Goal: Transaction & Acquisition: Book appointment/travel/reservation

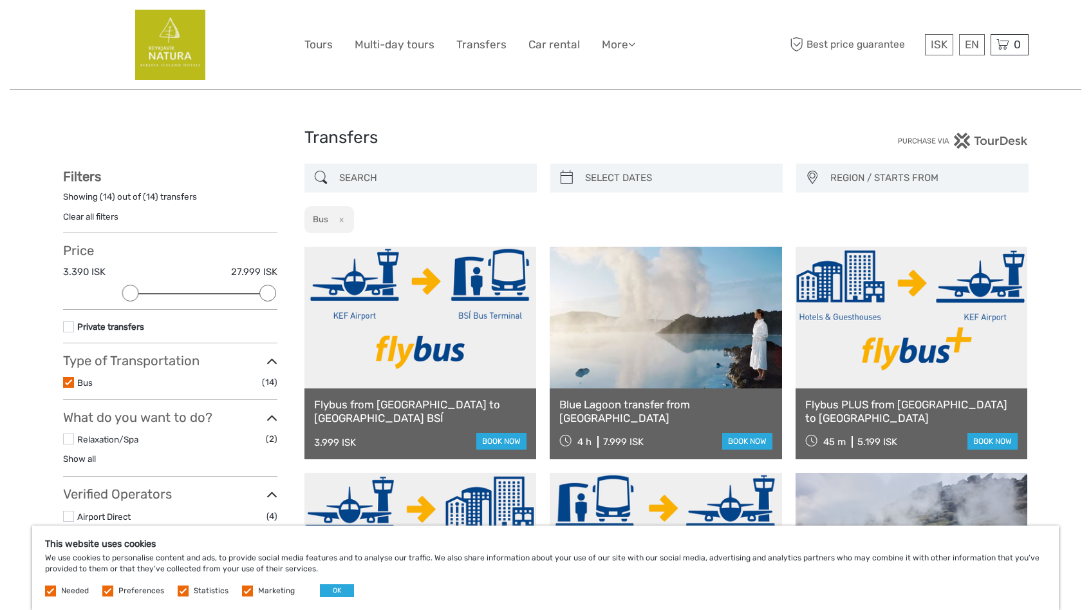
select select
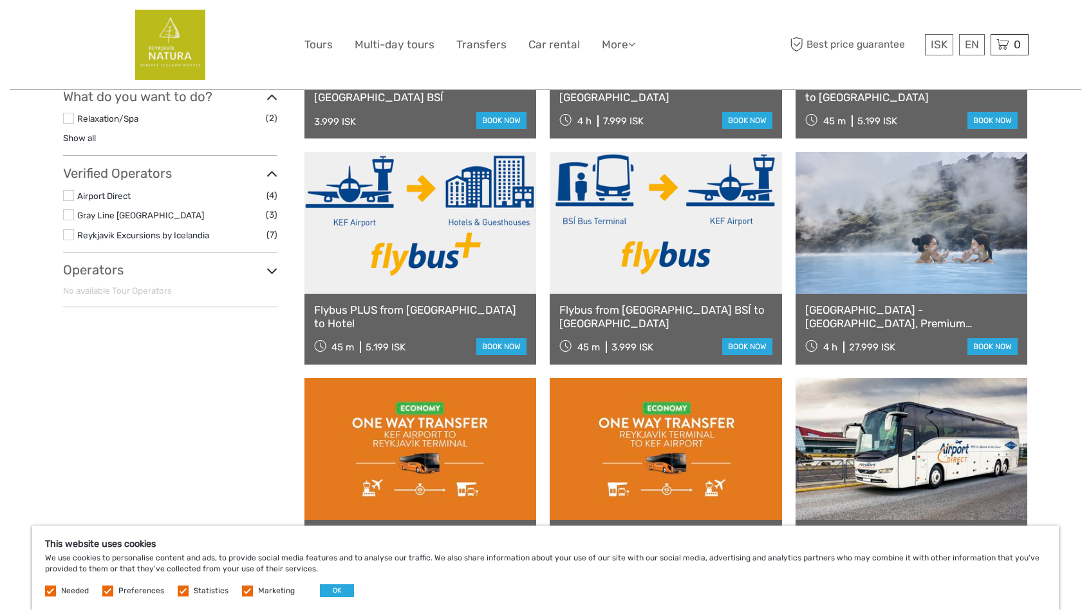
scroll to position [318, 0]
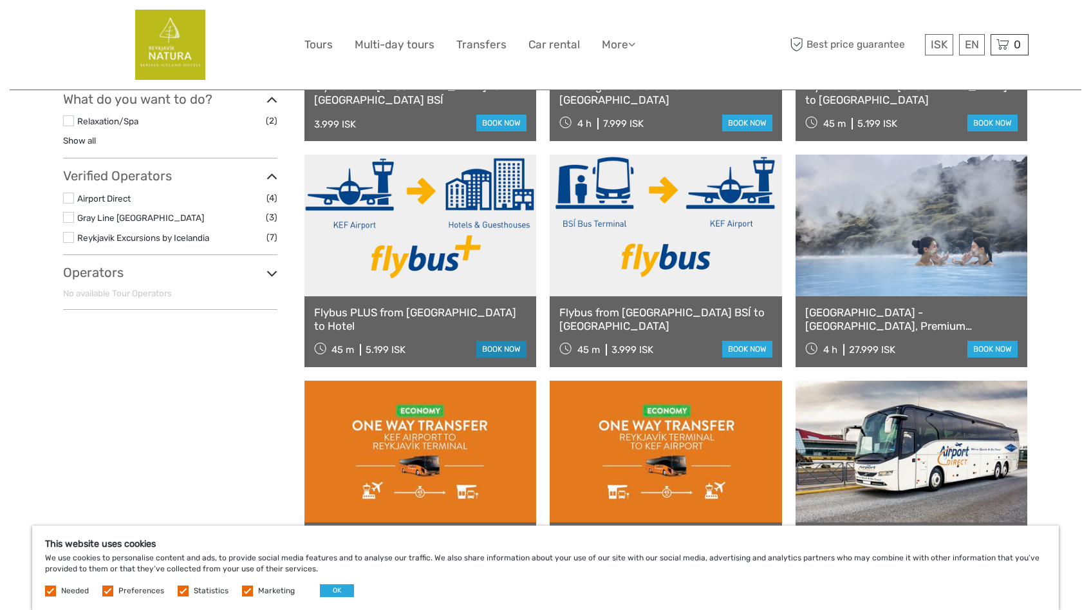
click at [494, 347] on link "book now" at bounding box center [501, 349] width 50 height 17
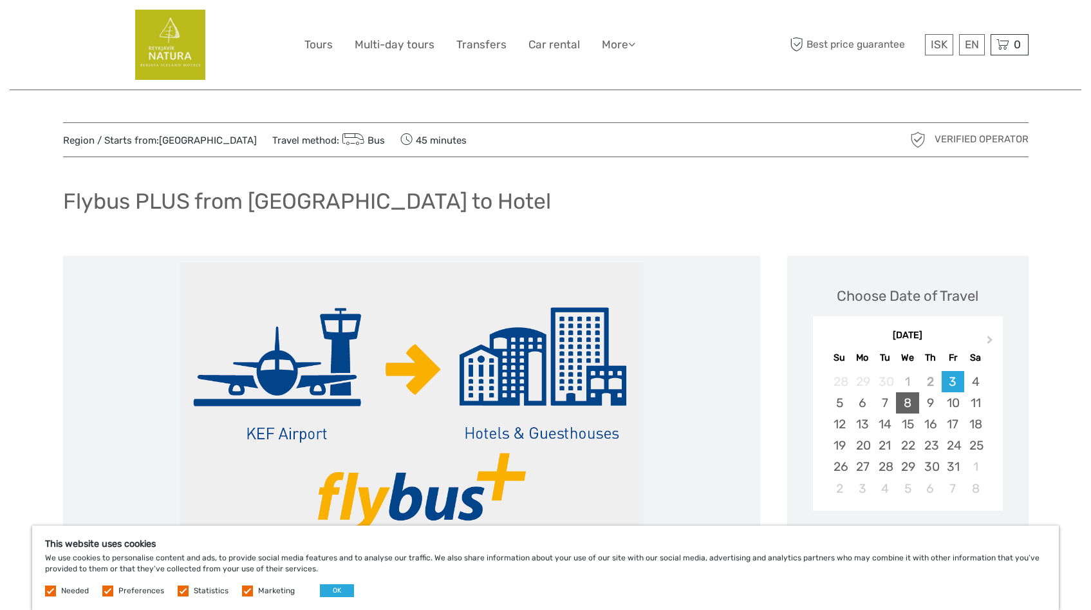
click at [903, 407] on div "8" at bounding box center [907, 402] width 23 height 21
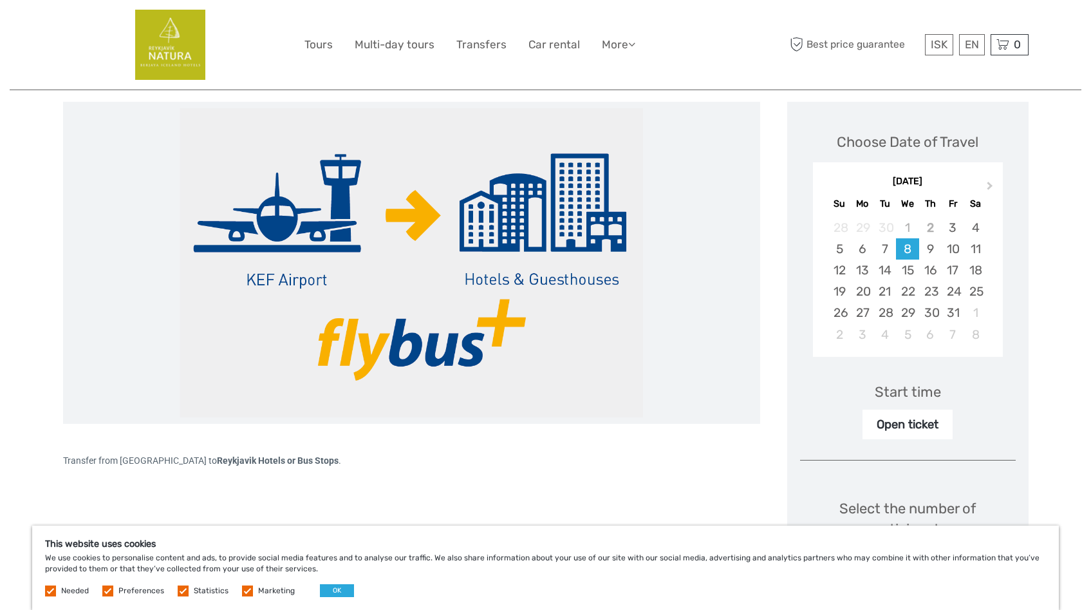
scroll to position [163, 0]
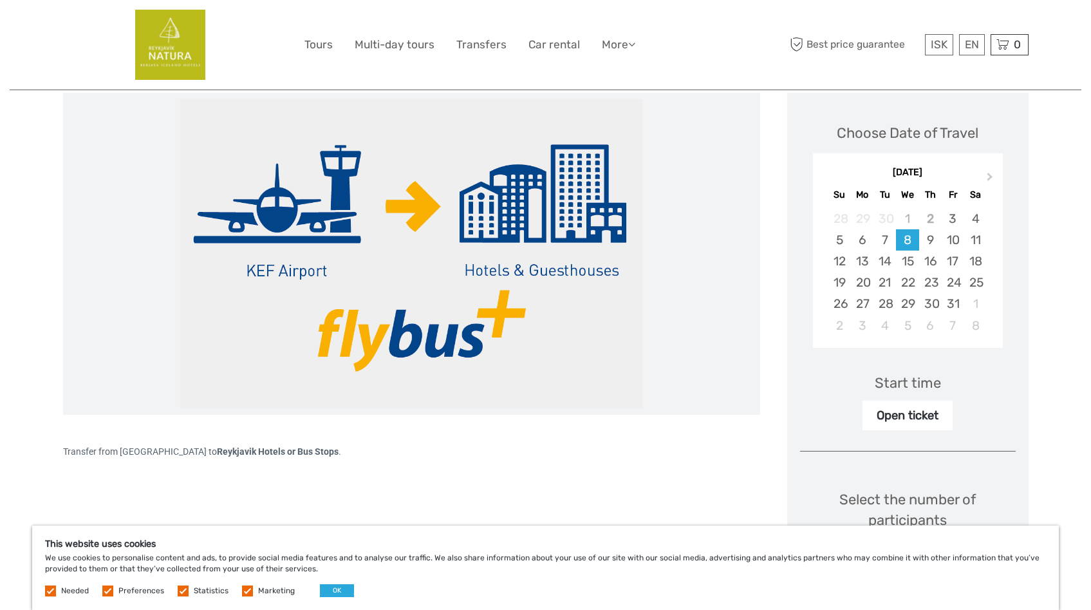
click at [906, 379] on div "Start time" at bounding box center [908, 383] width 66 height 20
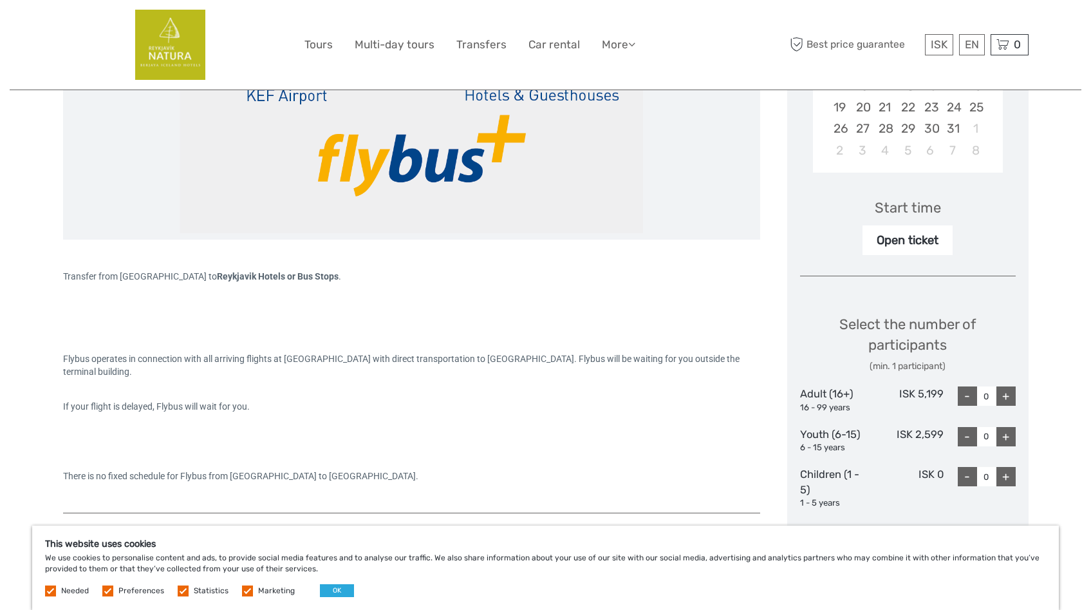
scroll to position [0, 0]
click at [913, 241] on div "Open ticket" at bounding box center [908, 240] width 90 height 30
click at [916, 209] on div "Start time" at bounding box center [908, 208] width 66 height 20
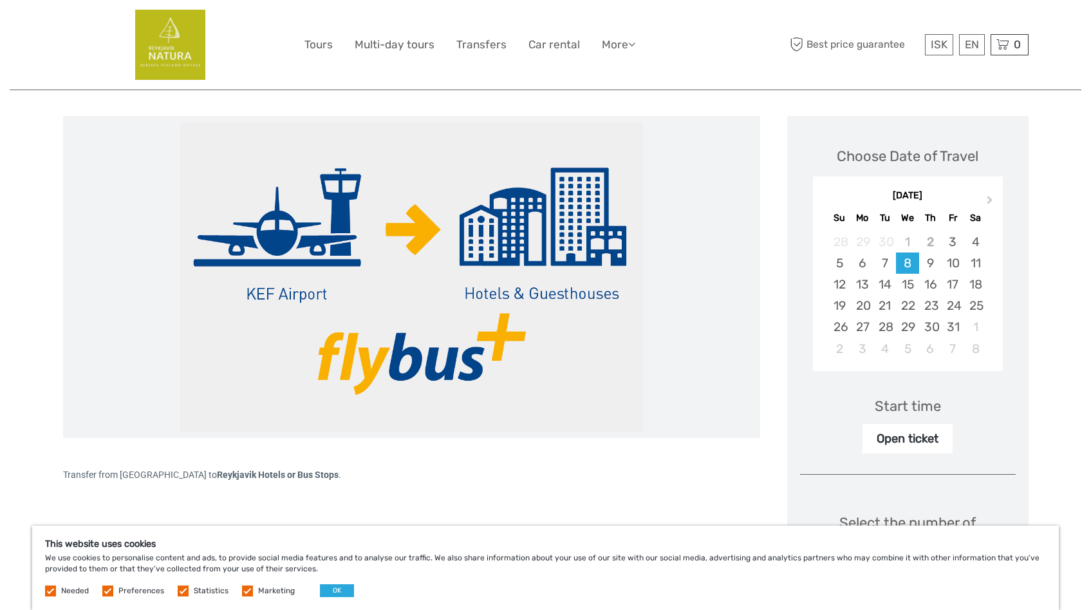
scroll to position [144, 0]
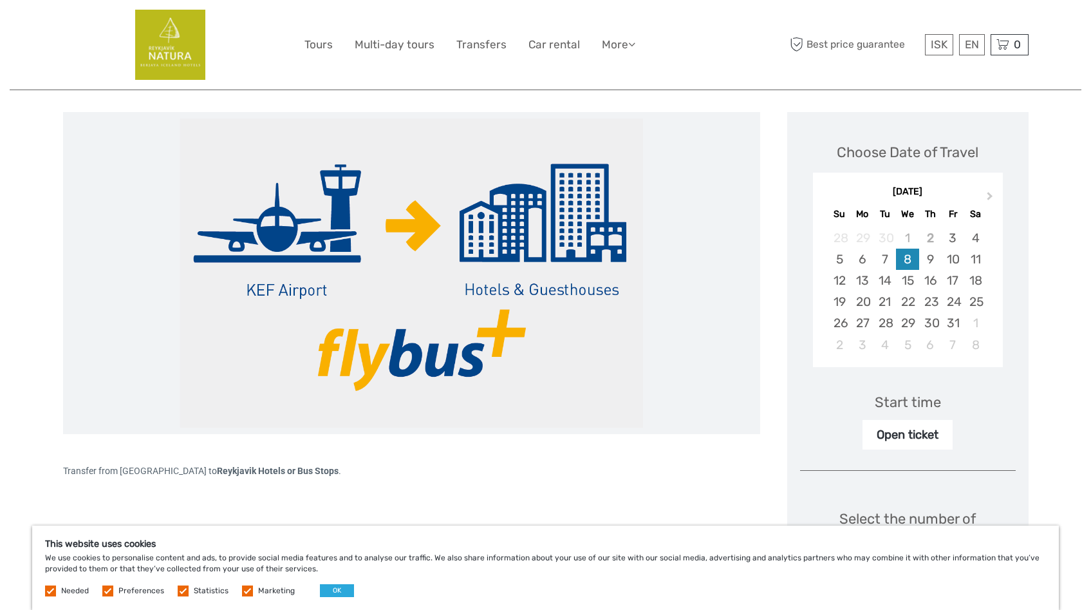
click at [904, 263] on div "8" at bounding box center [907, 259] width 23 height 21
click at [897, 402] on div "Start time" at bounding box center [908, 402] width 66 height 20
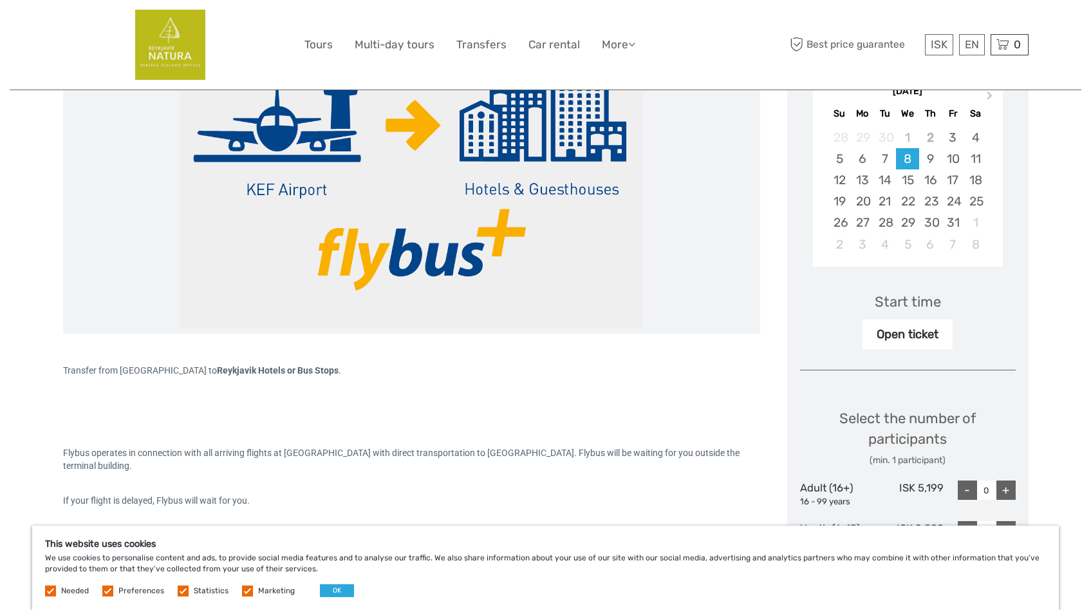
scroll to position [254, 0]
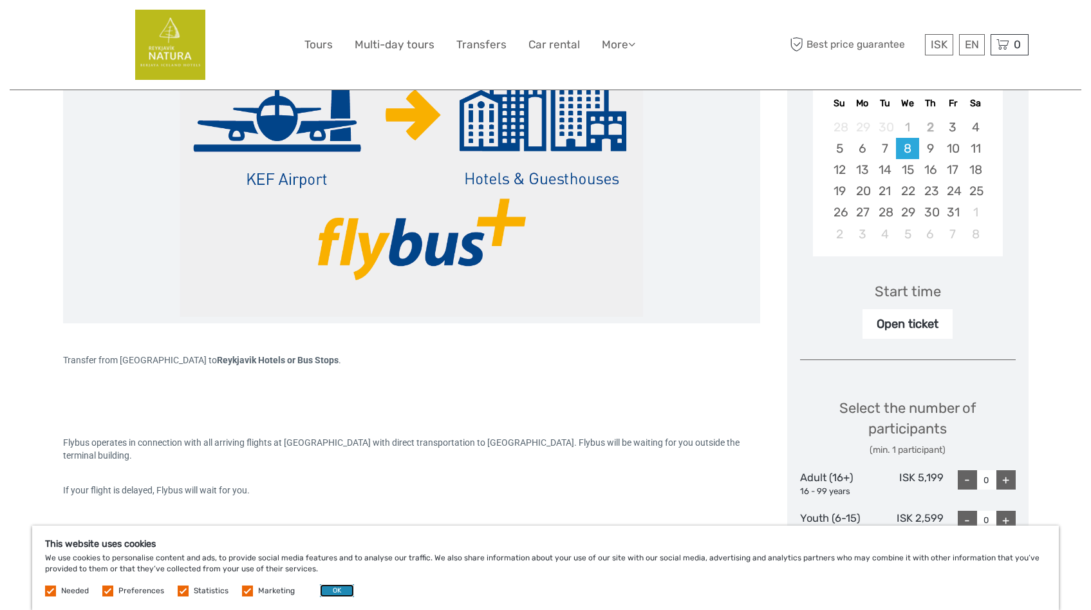
click at [336, 587] on button "OK" at bounding box center [337, 590] width 34 height 13
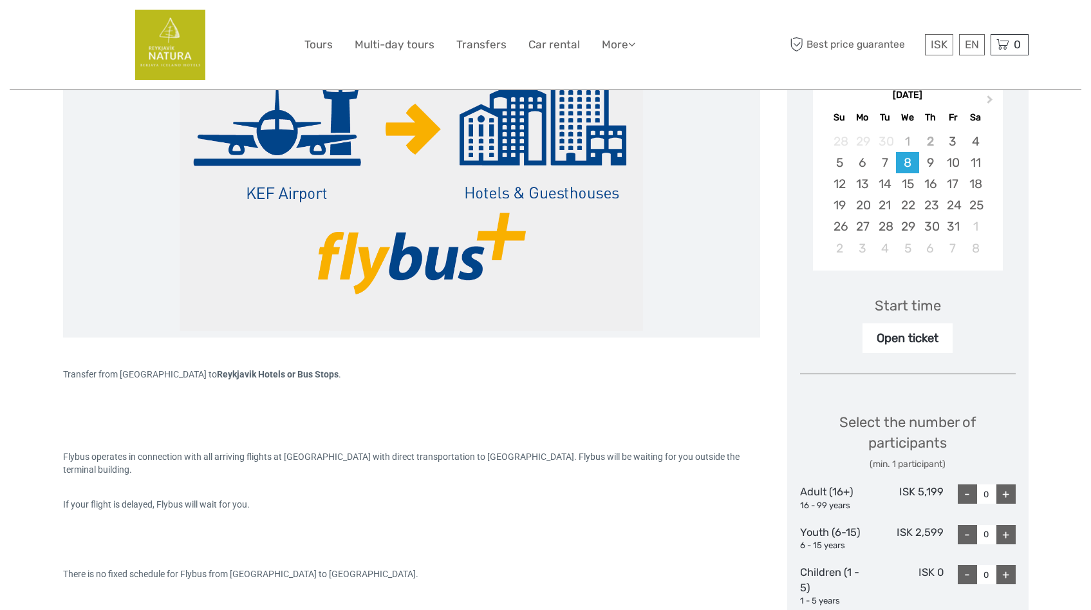
scroll to position [226, 0]
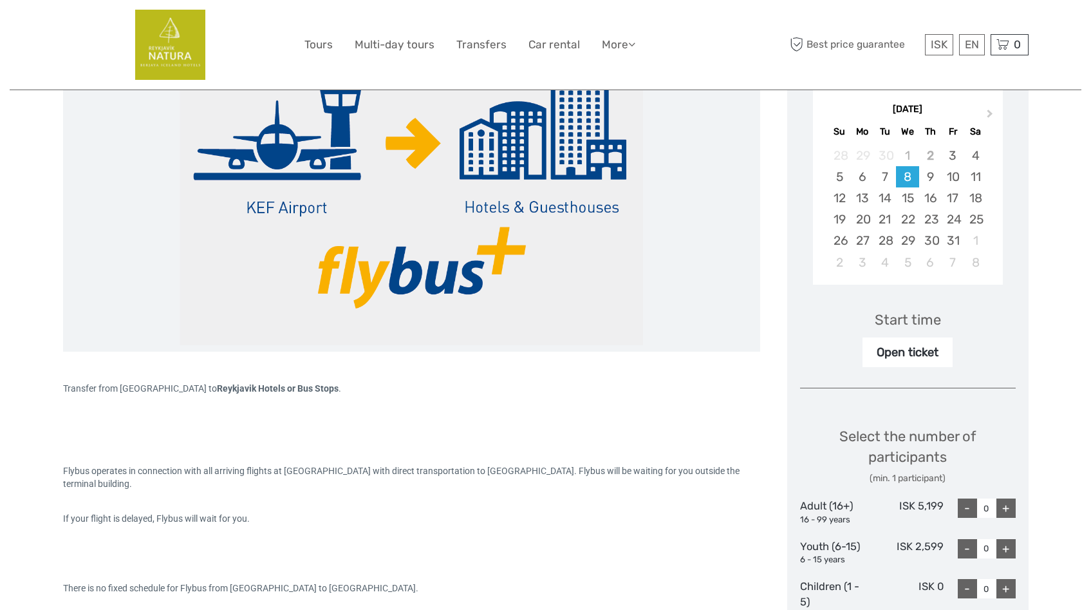
click at [909, 307] on div "Start time Open ticket" at bounding box center [908, 329] width 216 height 75
click at [890, 321] on div "Start time" at bounding box center [908, 320] width 66 height 20
click at [890, 358] on div "Open ticket" at bounding box center [908, 352] width 90 height 30
click at [890, 351] on div "Open ticket" at bounding box center [908, 352] width 90 height 30
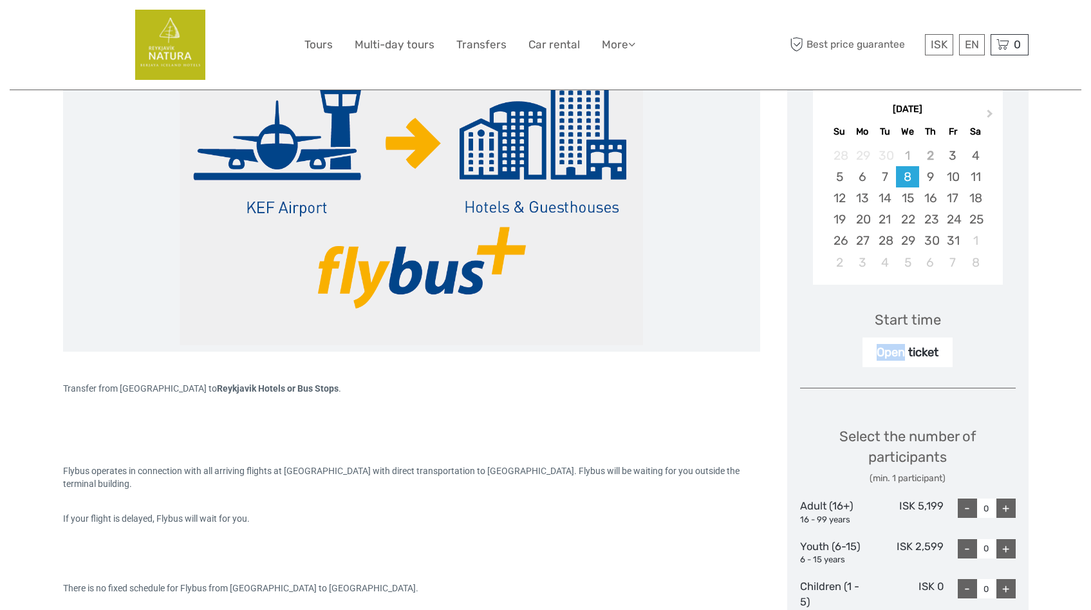
click at [890, 351] on div "Open ticket" at bounding box center [908, 352] width 90 height 30
click at [747, 356] on div "Transfer from KEF Airport to Reykjavik Hotels or Bus Stops . Flybus operates in…" at bounding box center [411, 489] width 697 height 274
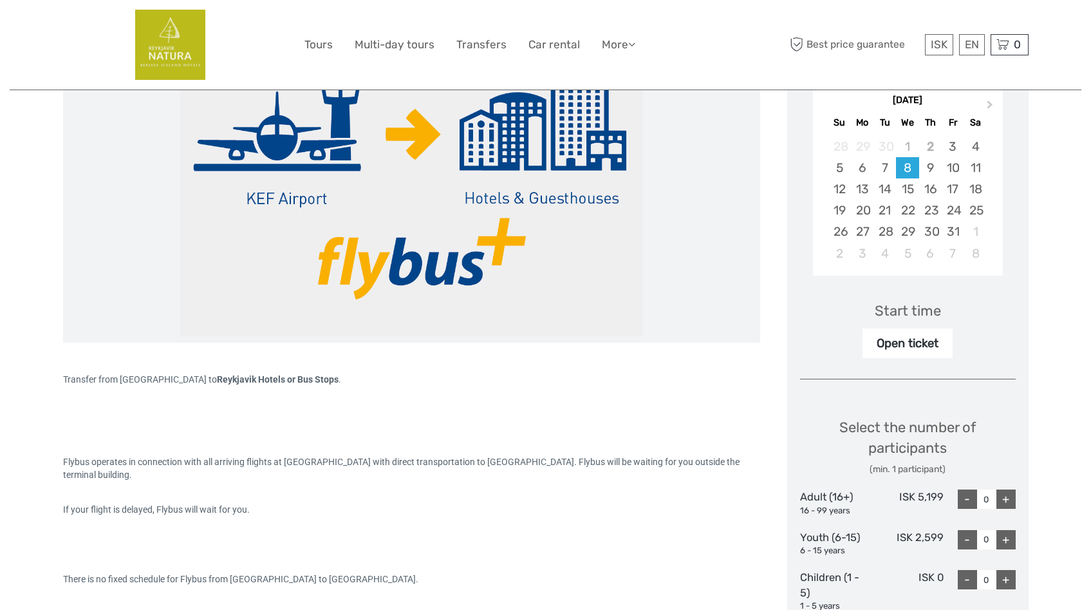
scroll to position [256, 0]
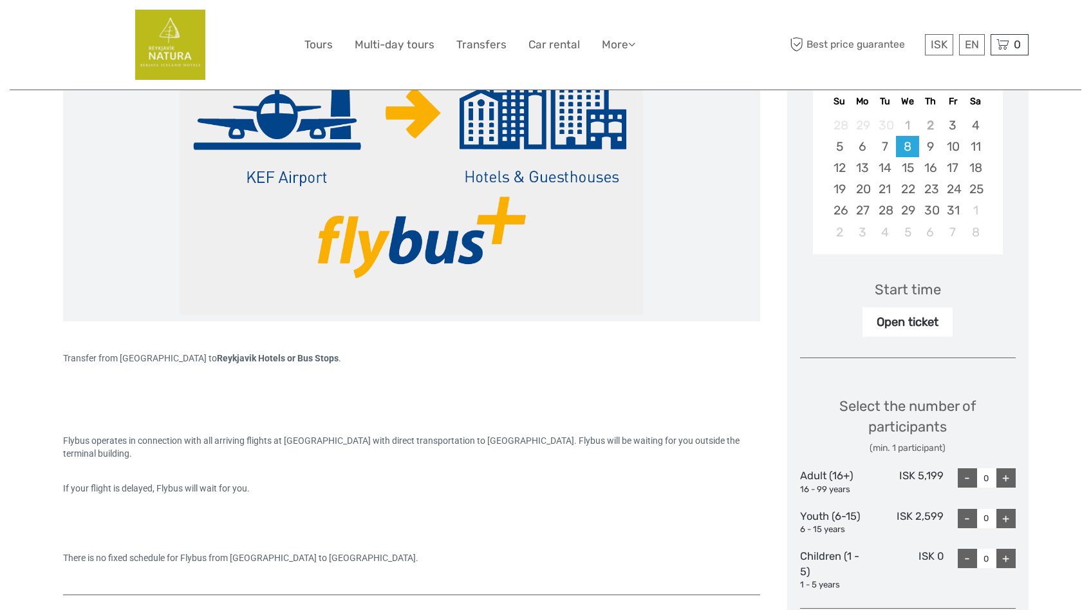
click at [918, 292] on div "Start time" at bounding box center [908, 289] width 66 height 20
click at [912, 315] on div "Open ticket" at bounding box center [908, 322] width 90 height 30
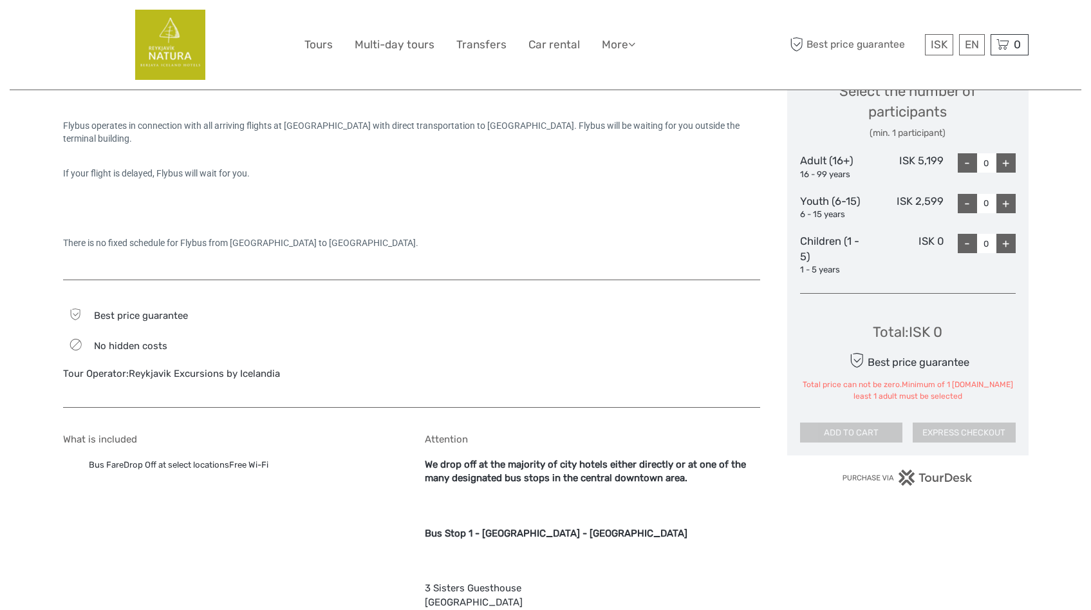
scroll to position [565, 0]
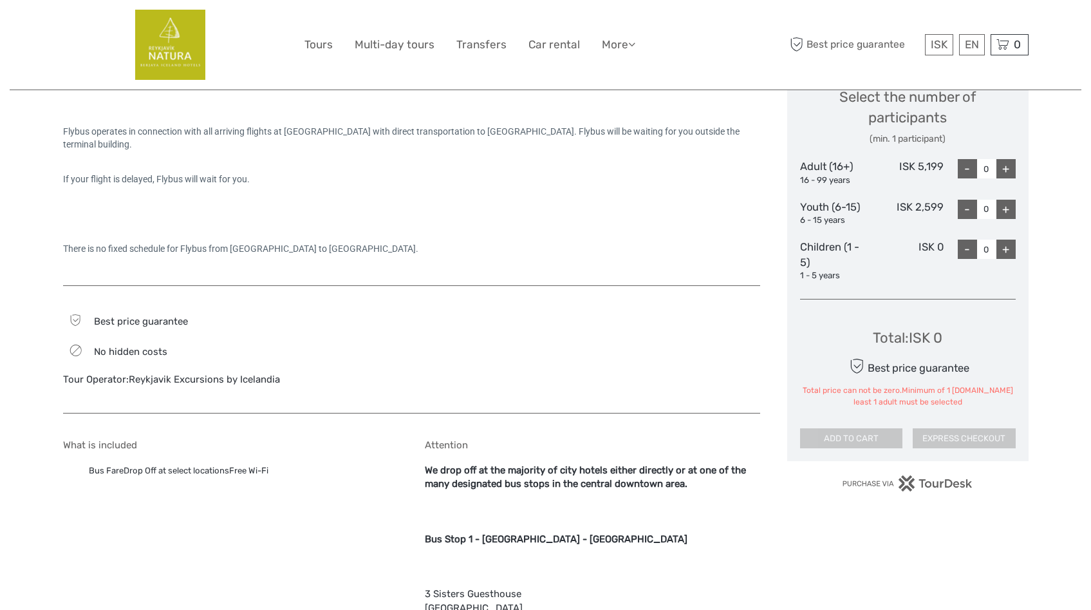
click at [1011, 166] on div "+" at bounding box center [1006, 168] width 19 height 19
type input "1"
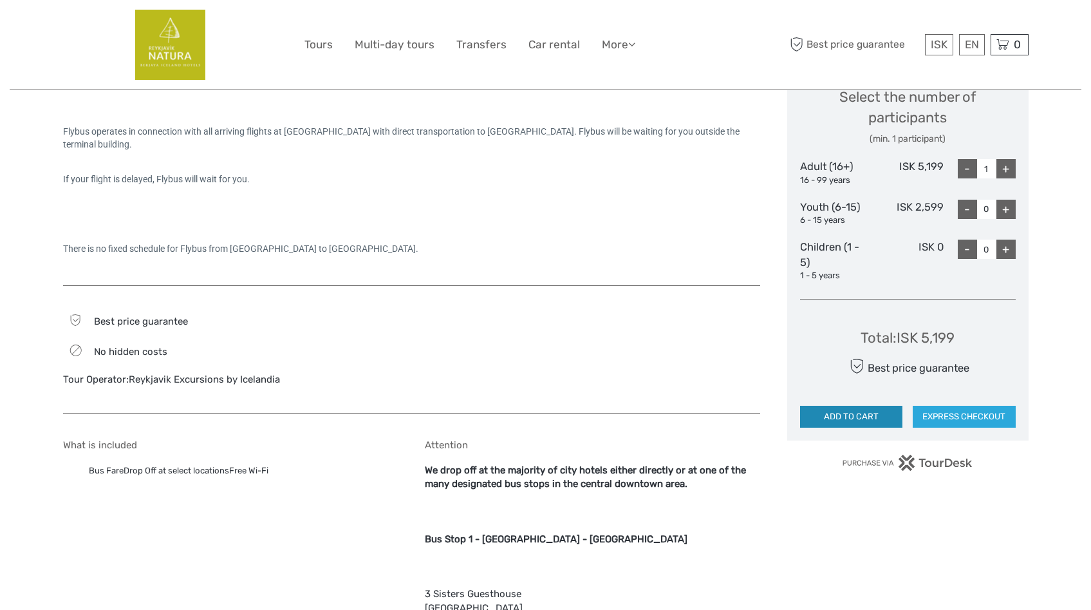
click at [853, 418] on button "ADD TO CART" at bounding box center [851, 417] width 103 height 22
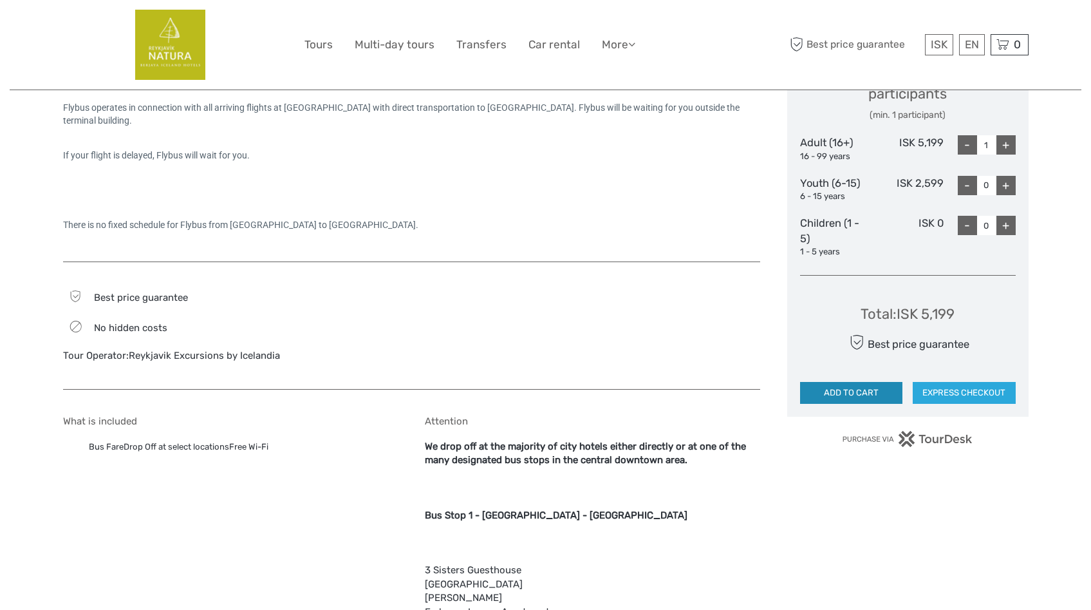
scroll to position [587, 0]
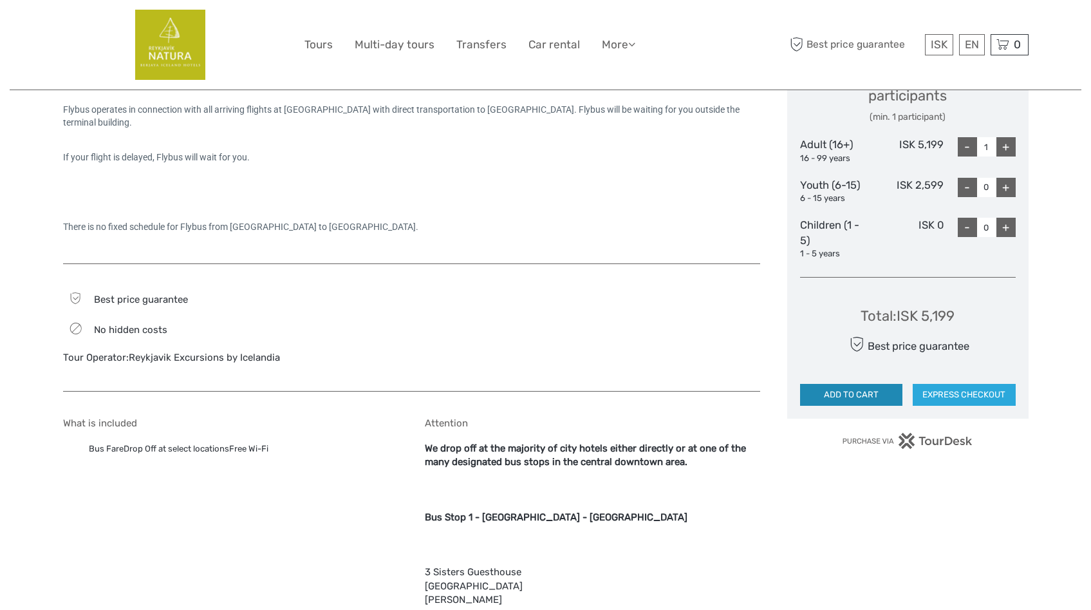
click at [845, 402] on button "ADD TO CART" at bounding box center [851, 395] width 103 height 22
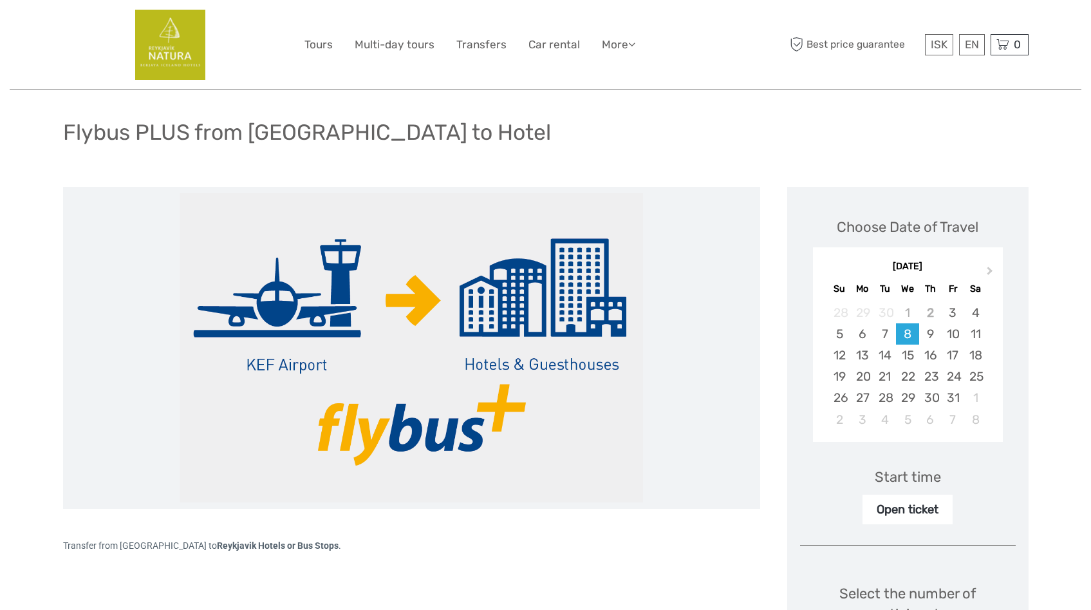
scroll to position [0, 0]
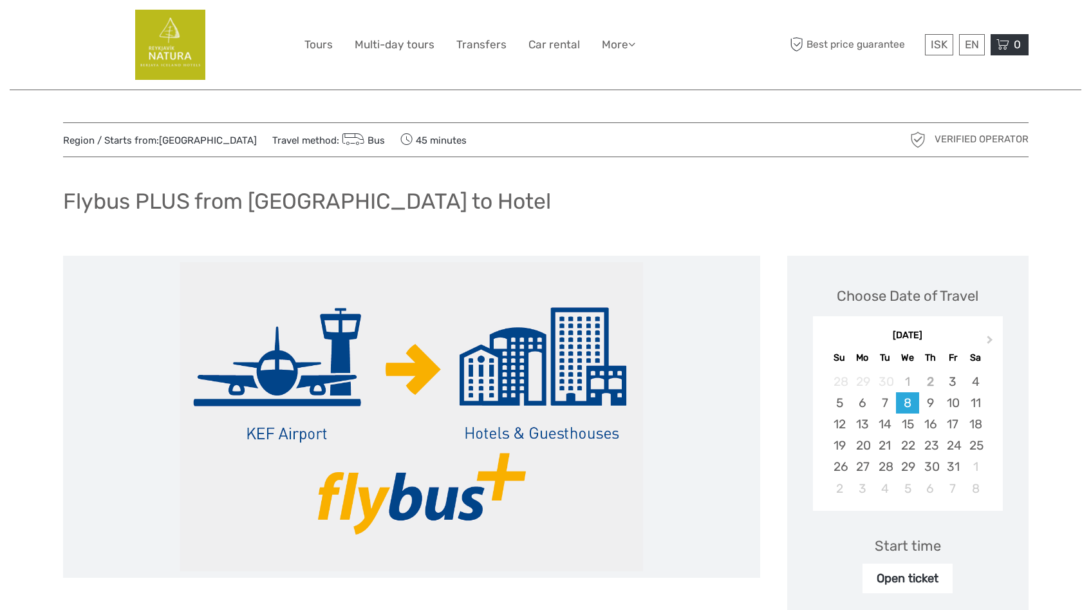
click at [1012, 50] on span "0" at bounding box center [1017, 44] width 11 height 13
click at [737, 261] on div at bounding box center [411, 417] width 697 height 322
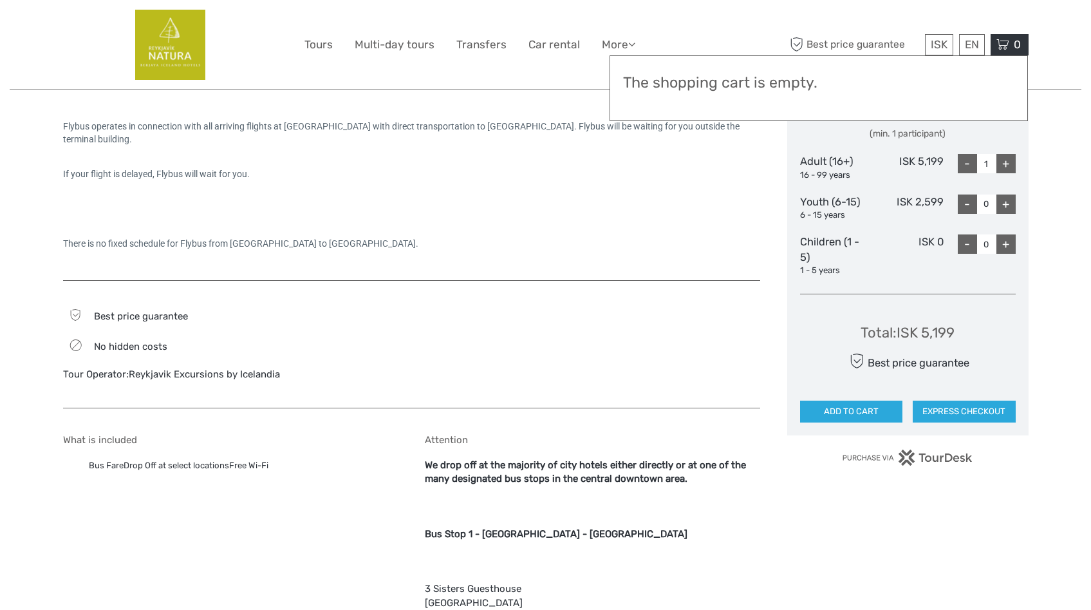
scroll to position [427, 0]
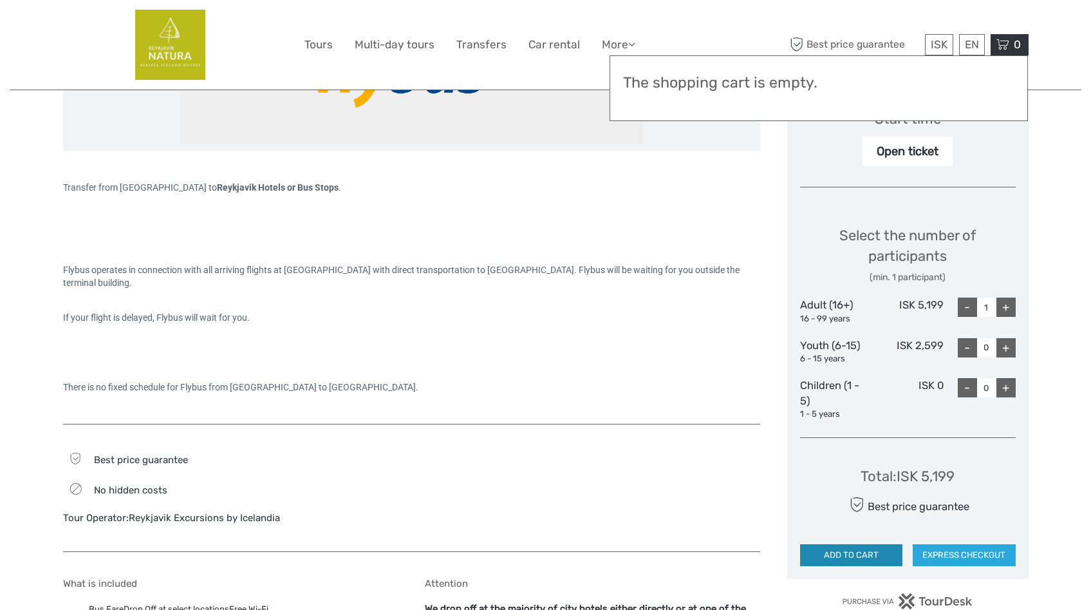
click at [859, 558] on button "ADD TO CART" at bounding box center [851, 555] width 103 height 22
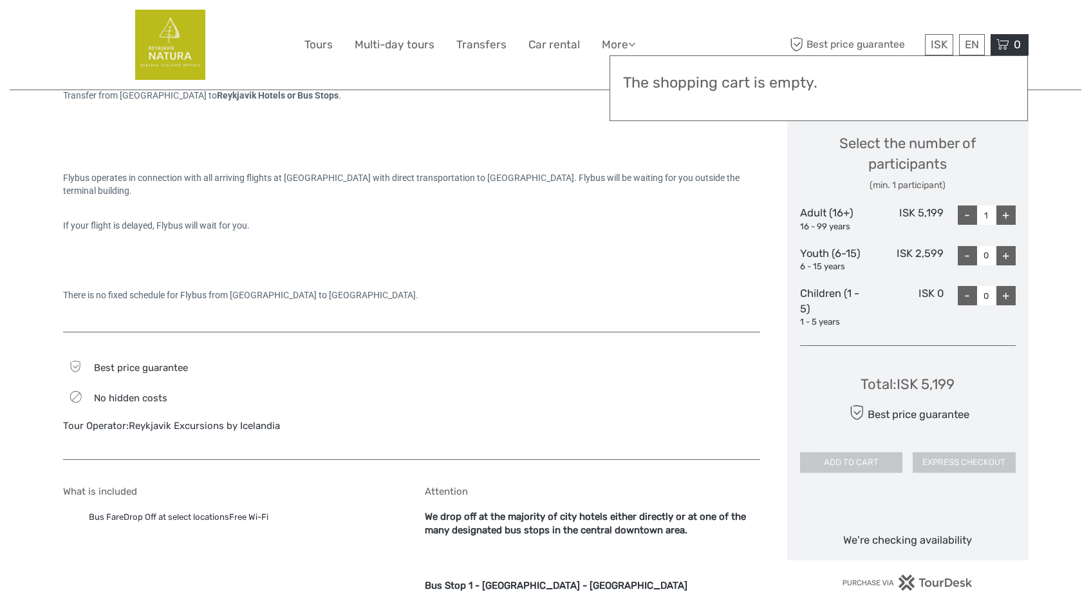
scroll to position [523, 0]
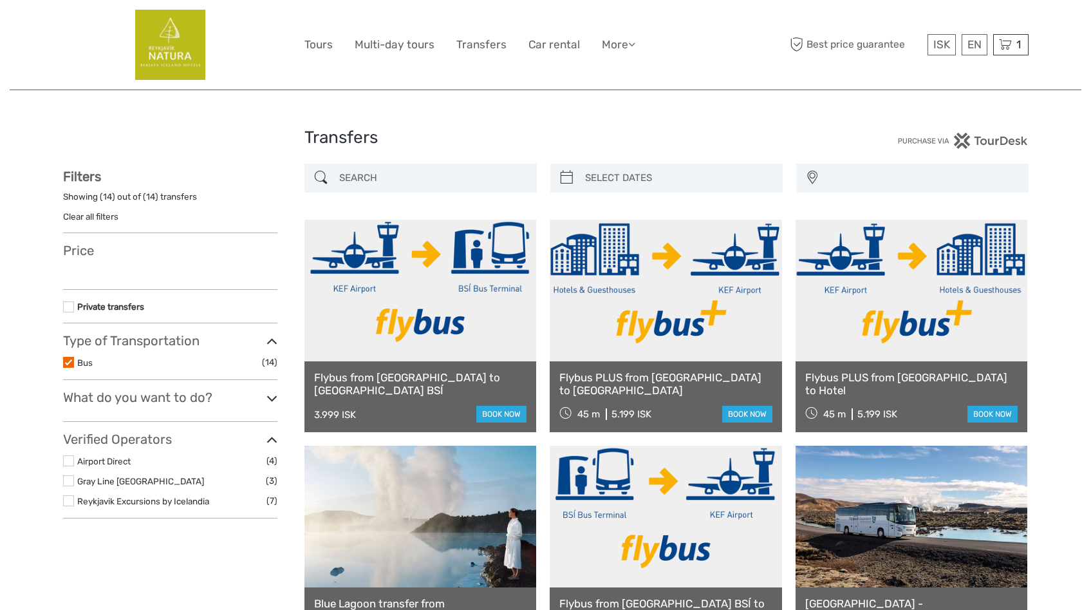
select select
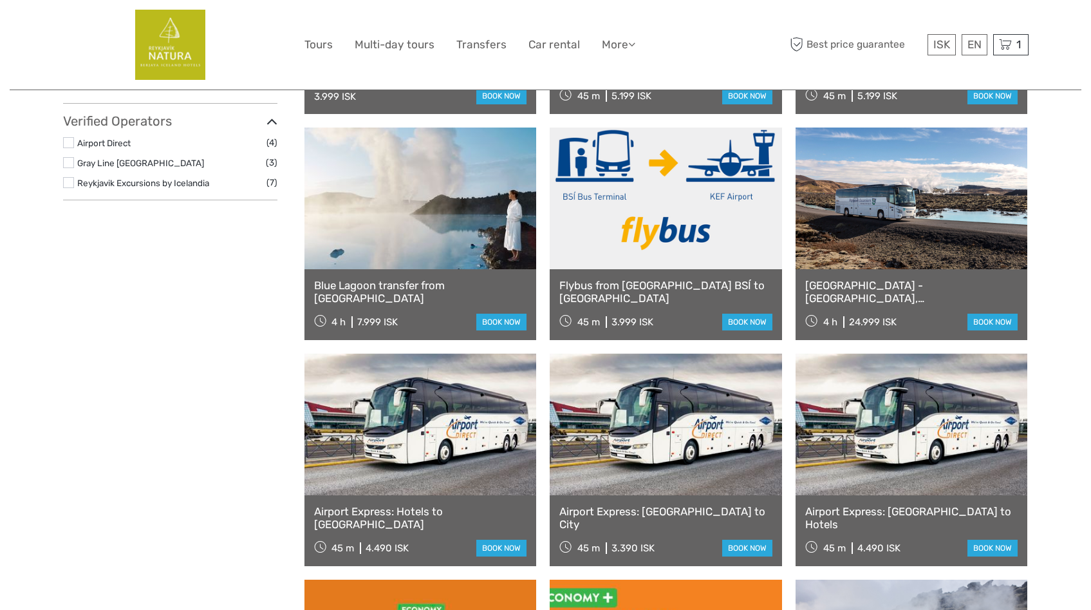
select select
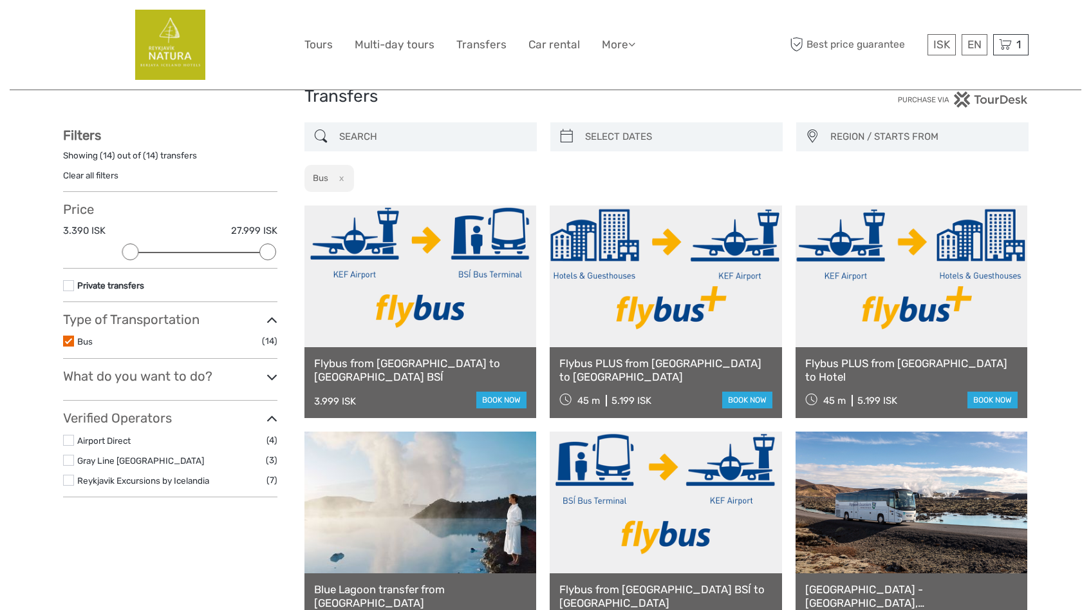
scroll to position [65, 0]
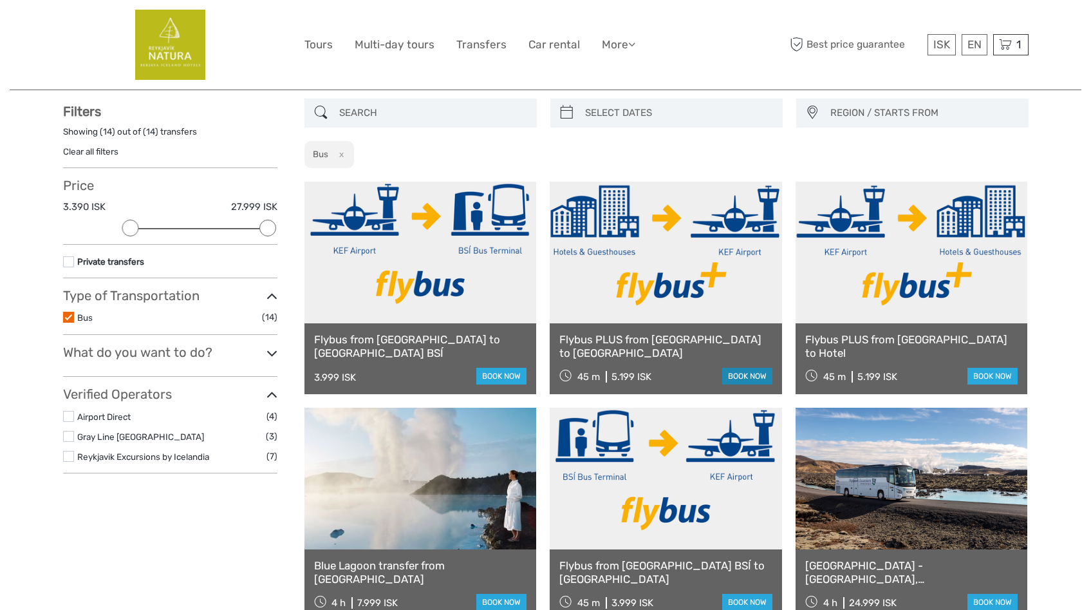
click at [748, 377] on link "book now" at bounding box center [747, 376] width 50 height 17
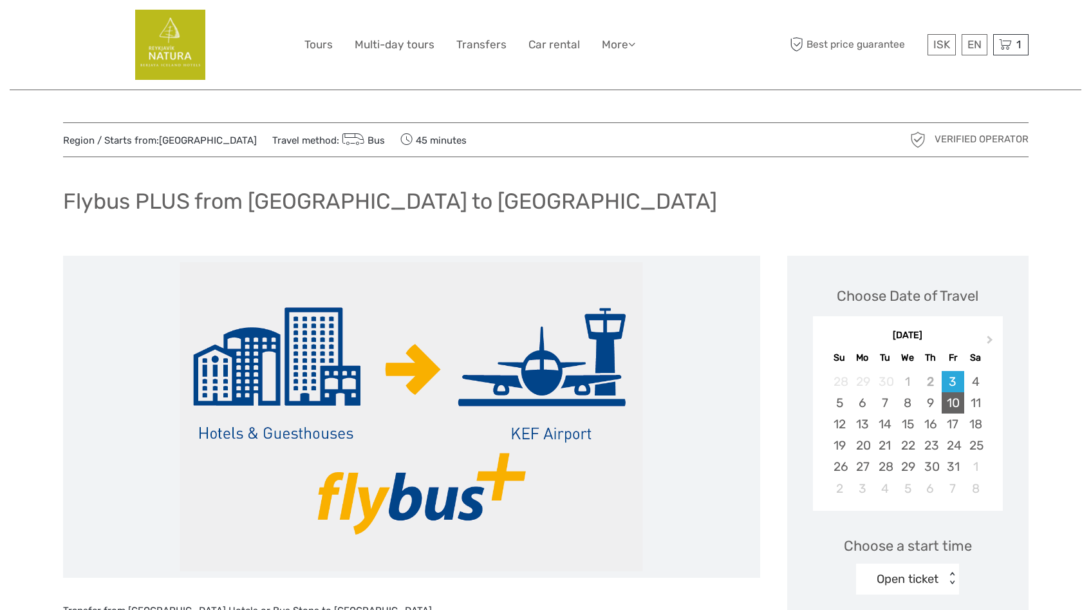
click at [955, 402] on div "10" at bounding box center [953, 402] width 23 height 21
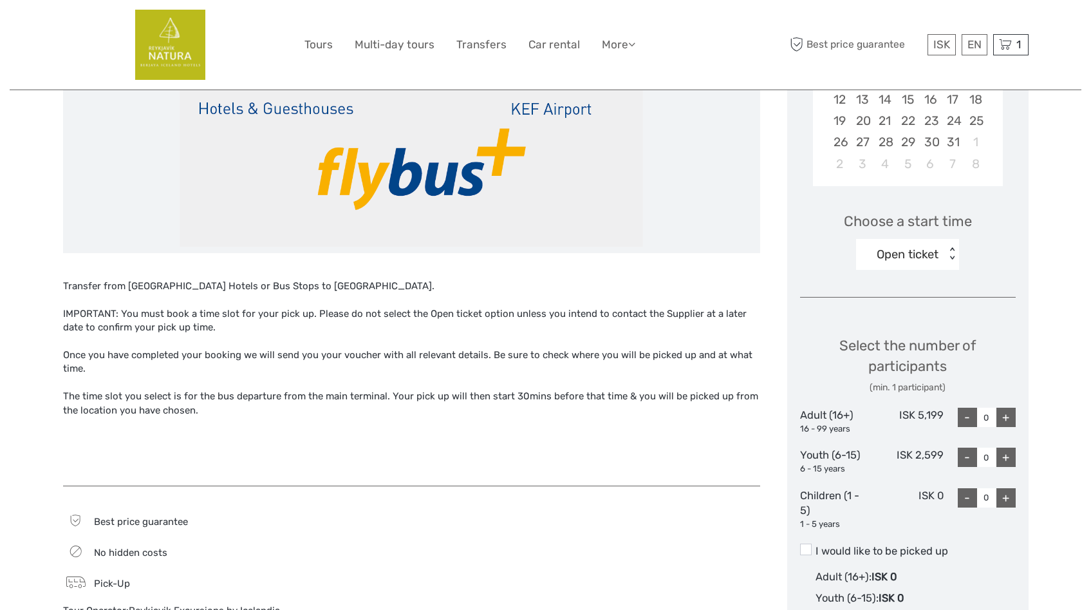
scroll to position [326, 0]
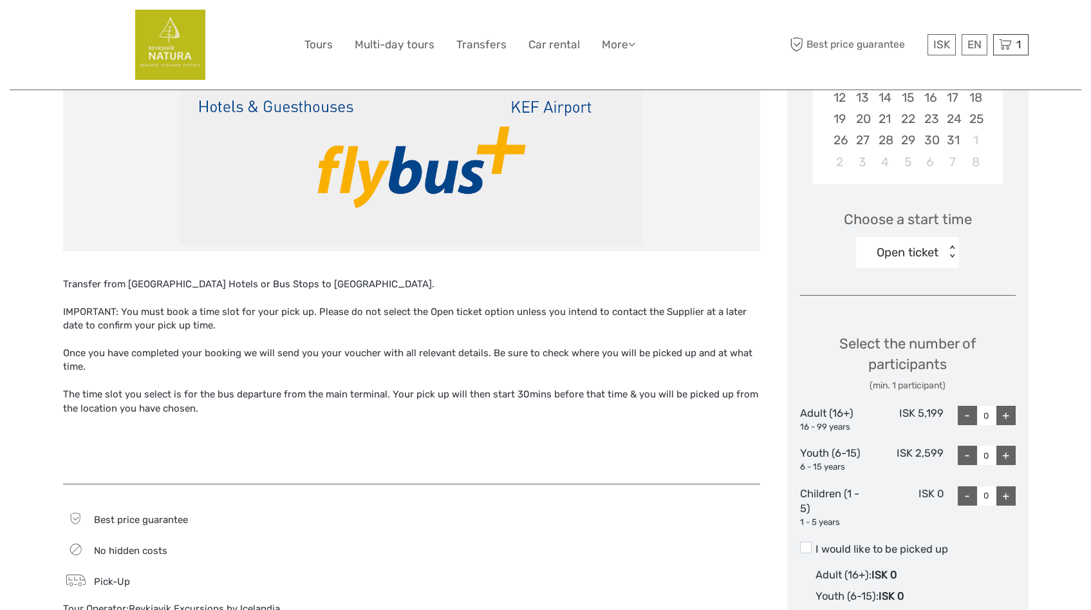
click at [1002, 415] on div "+" at bounding box center [1006, 415] width 19 height 19
type input "1"
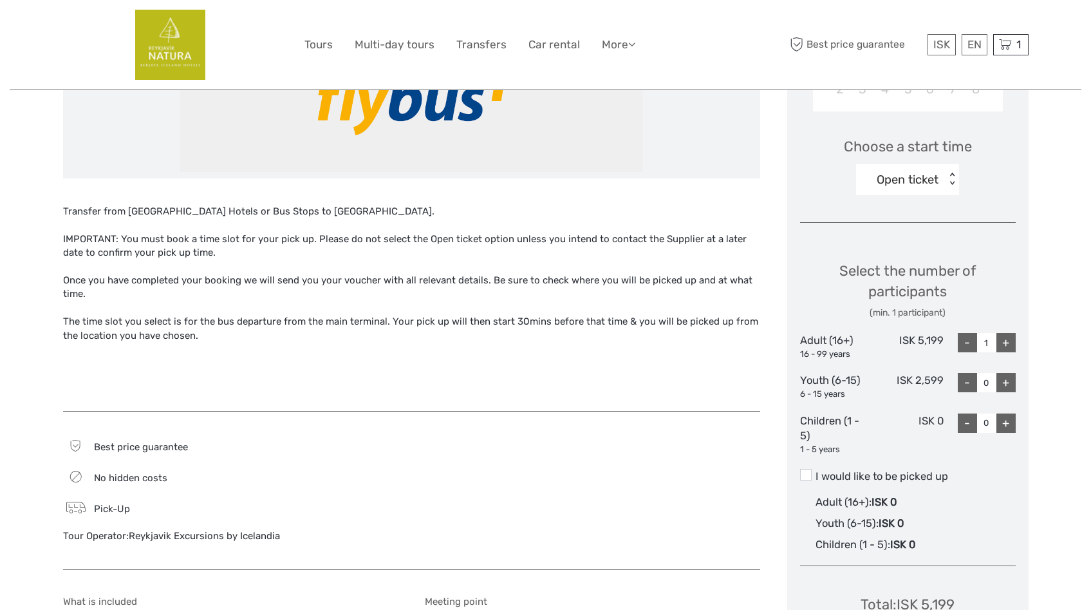
scroll to position [413, 0]
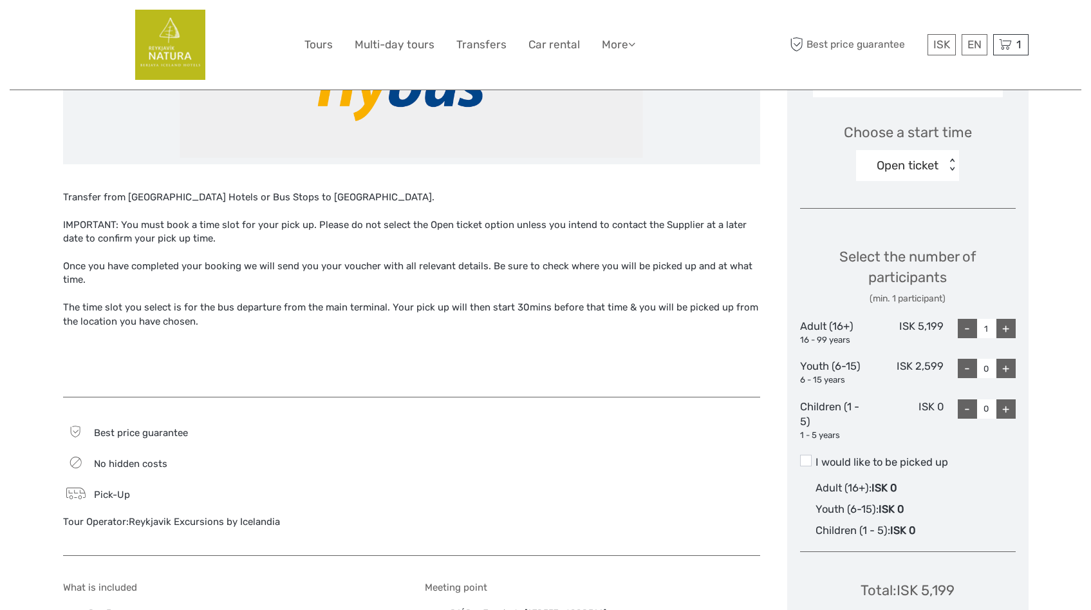
click at [954, 171] on div "< >" at bounding box center [952, 165] width 11 height 14
click at [916, 203] on div "Open ticket" at bounding box center [908, 204] width 90 height 22
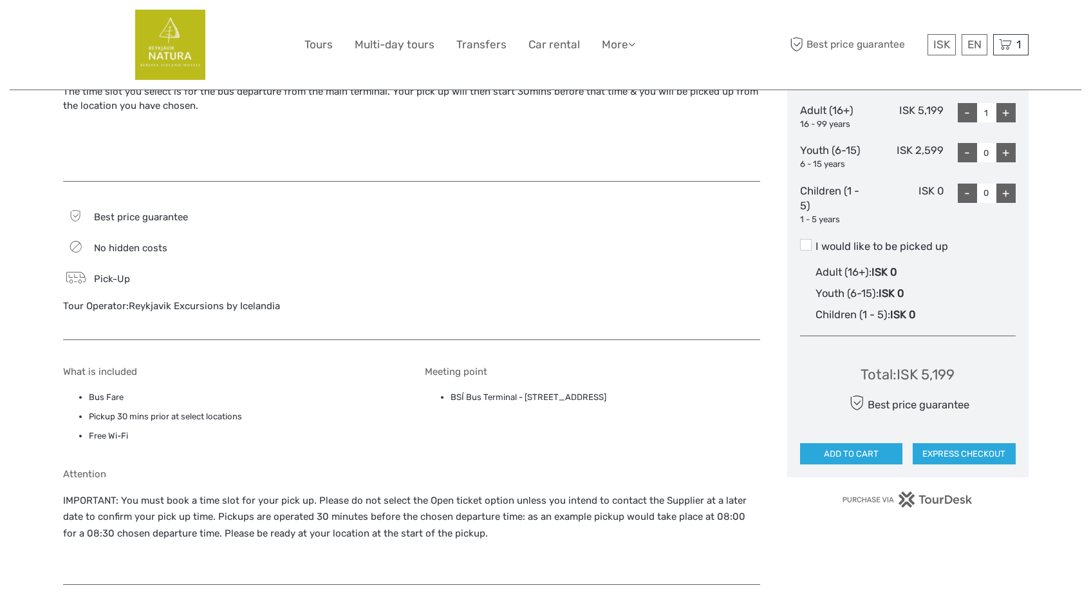
scroll to position [642, 0]
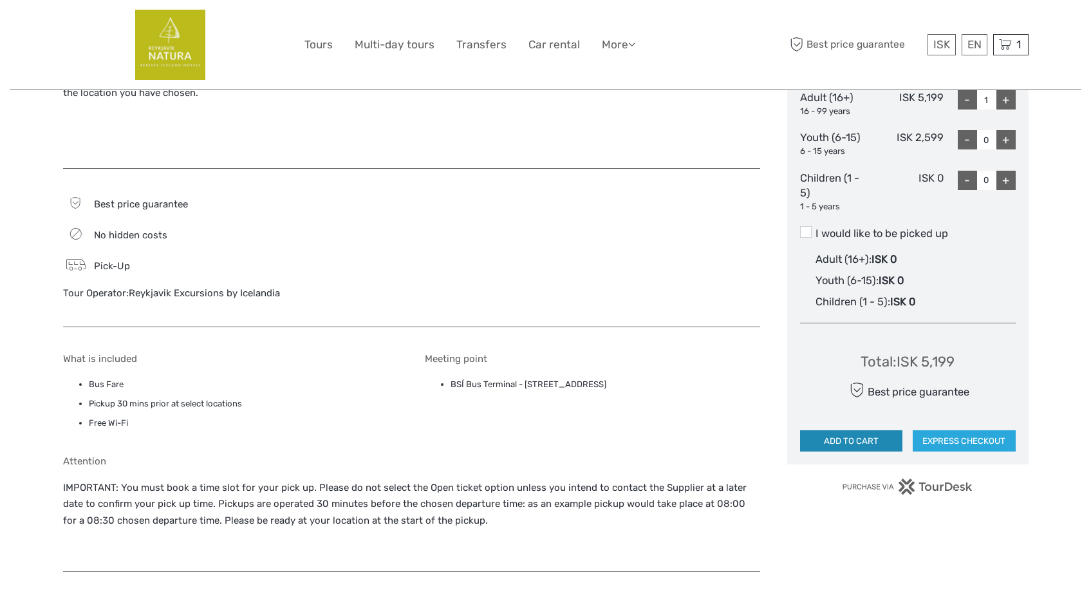
click at [842, 440] on button "ADD TO CART" at bounding box center [851, 441] width 103 height 22
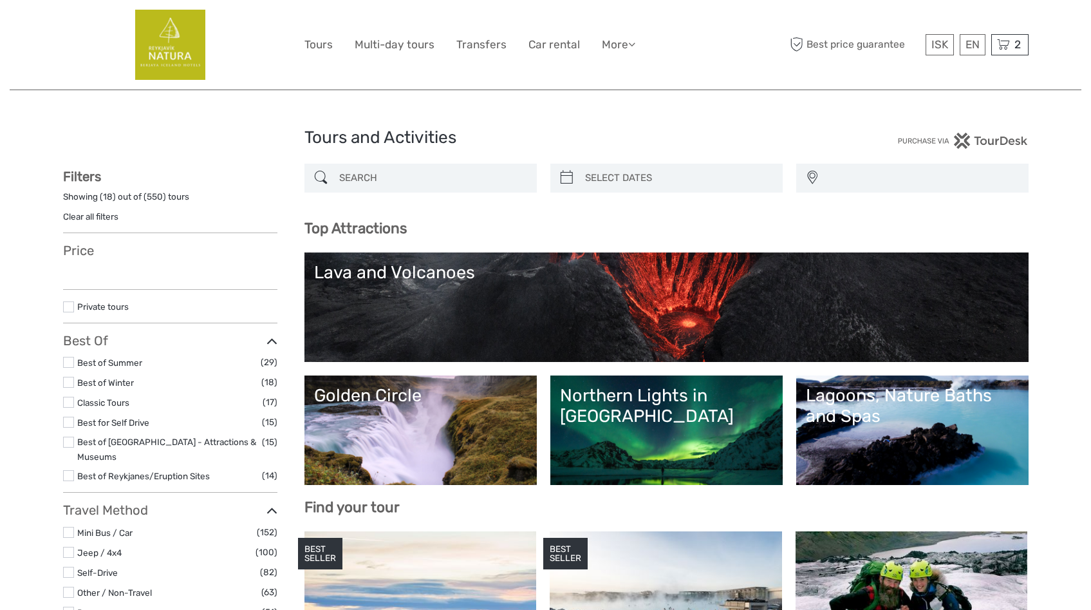
select select
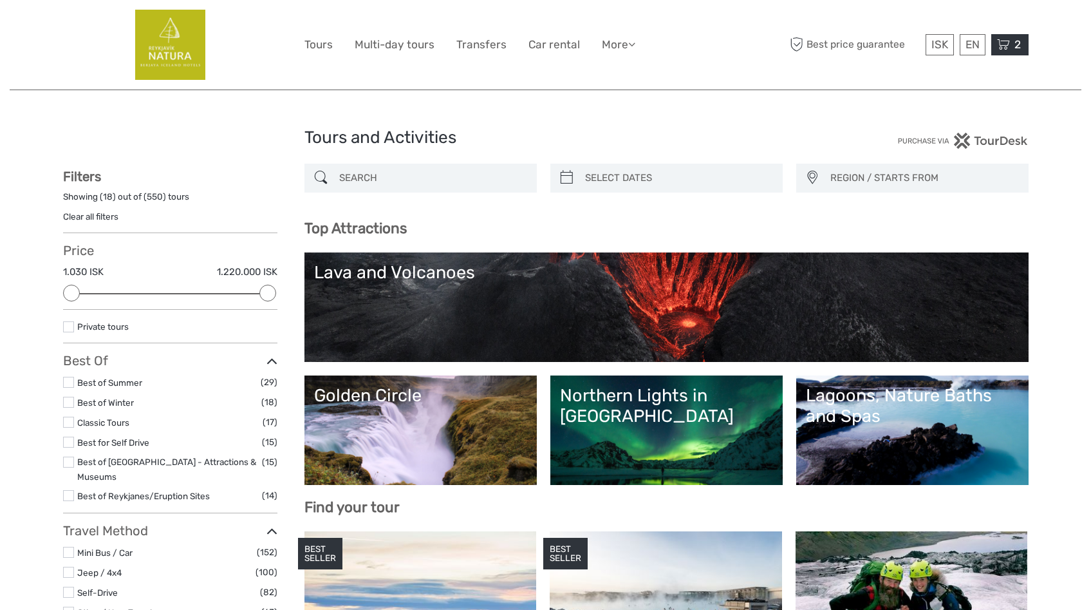
click at [1016, 42] on span "2" at bounding box center [1018, 44] width 10 height 13
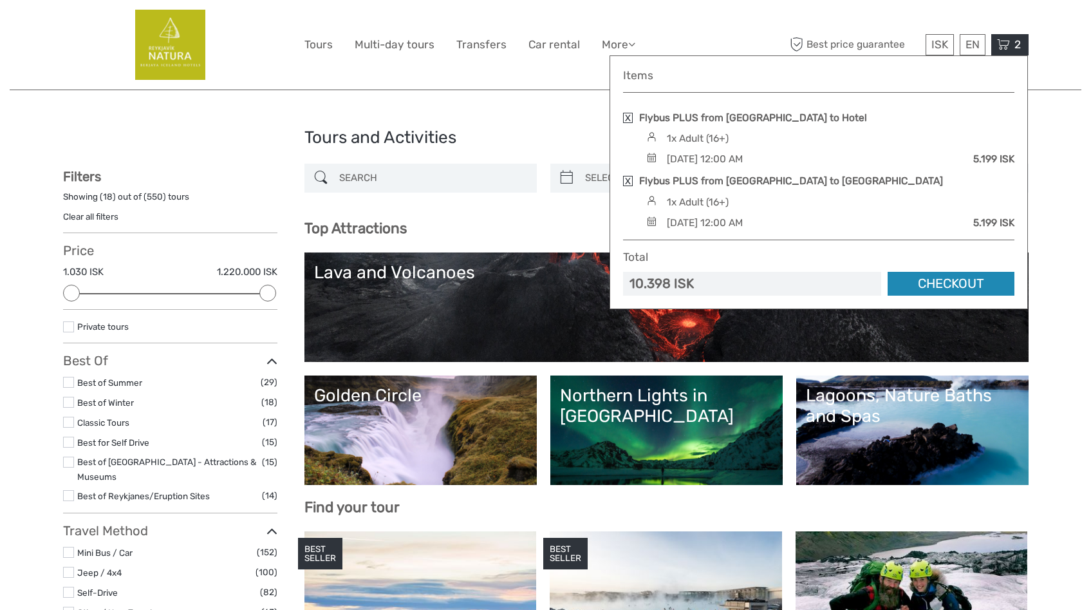
click at [958, 287] on link "Checkout" at bounding box center [951, 284] width 127 height 24
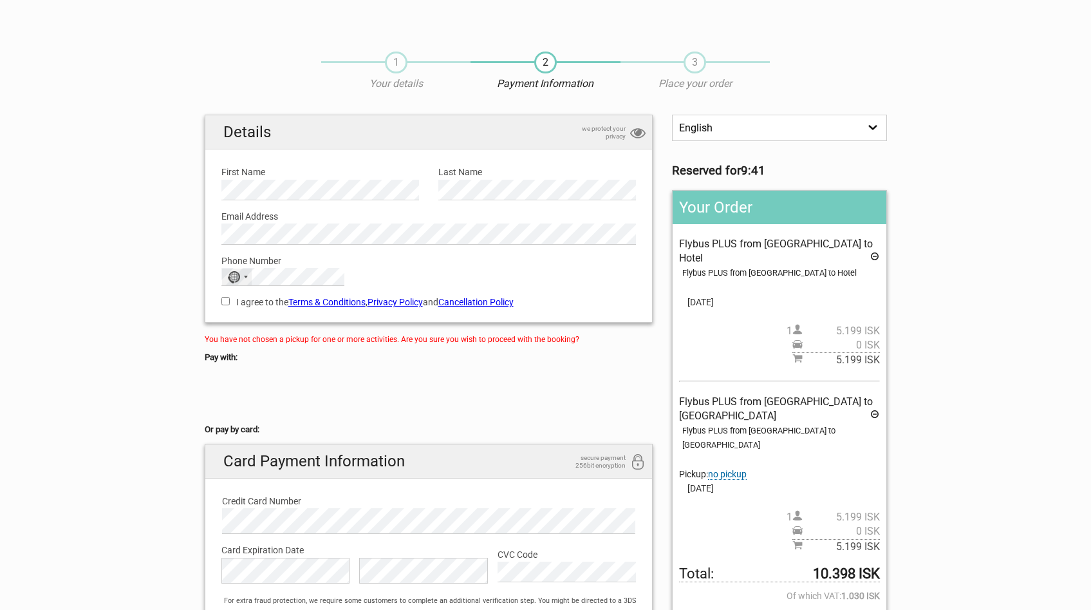
click at [245, 280] on div "No country selected" at bounding box center [237, 276] width 30 height 17
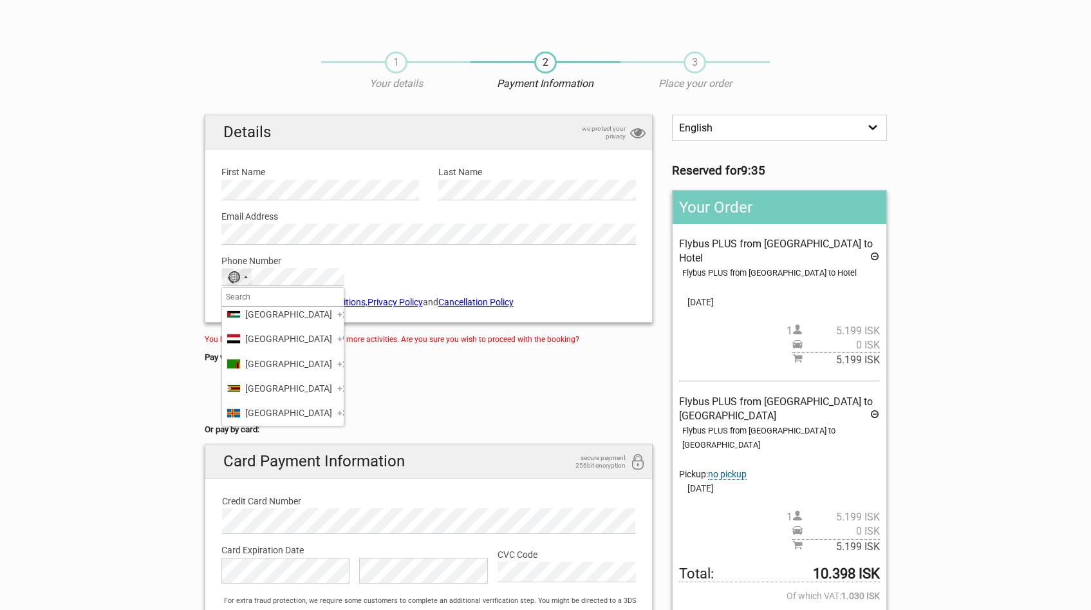
scroll to position [6263, 0]
click at [272, 124] on span "United States" at bounding box center [288, 116] width 87 height 14
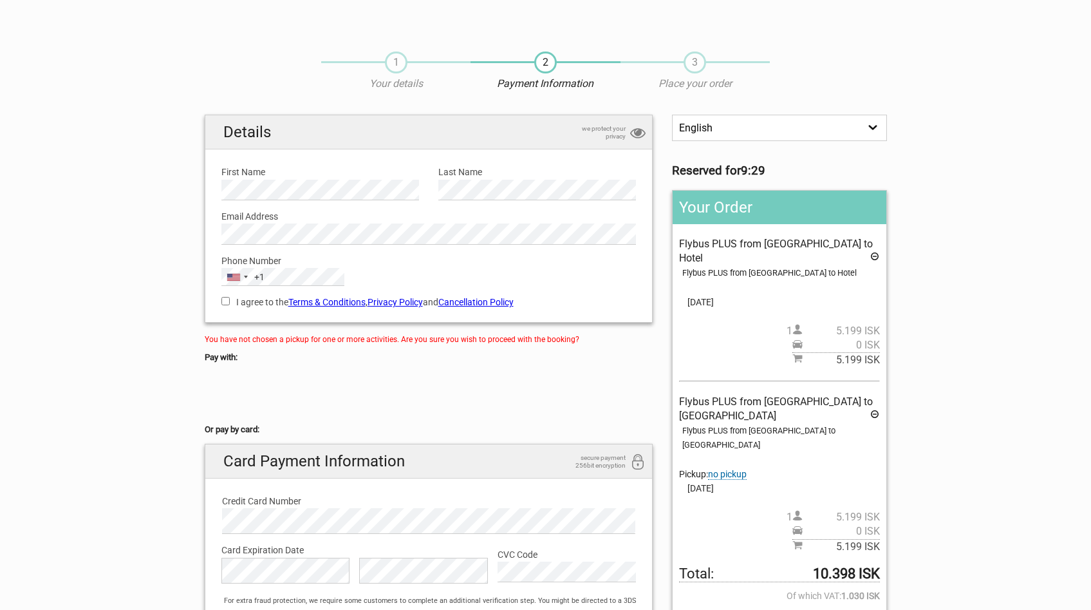
click at [225, 301] on input "I agree to the Terms & Conditions , Privacy Policy and Cancellation Policy" at bounding box center [225, 301] width 8 height 8
checkbox input "true"
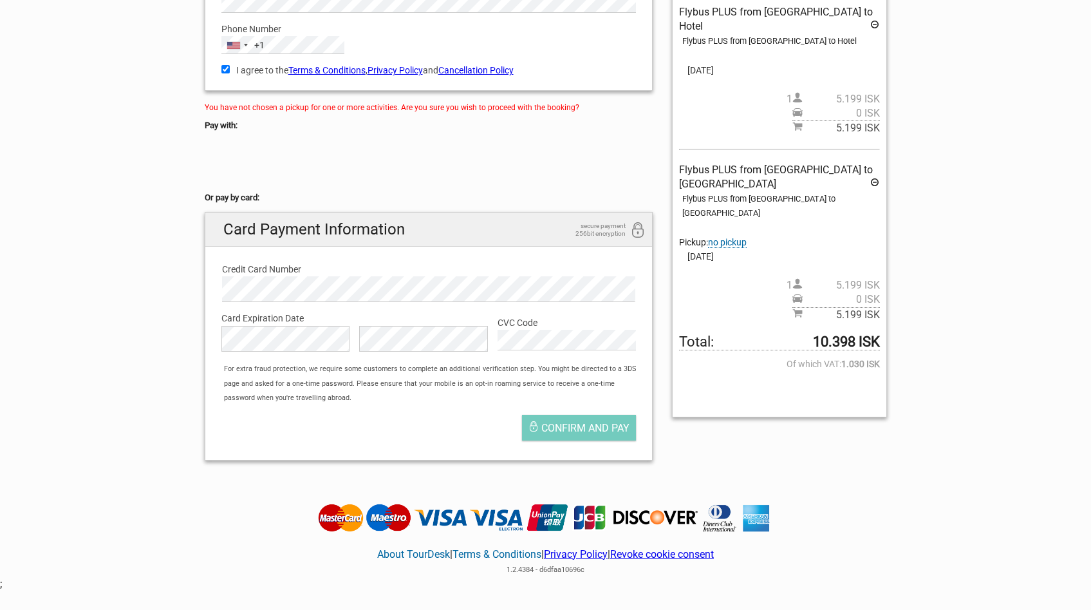
scroll to position [266, 0]
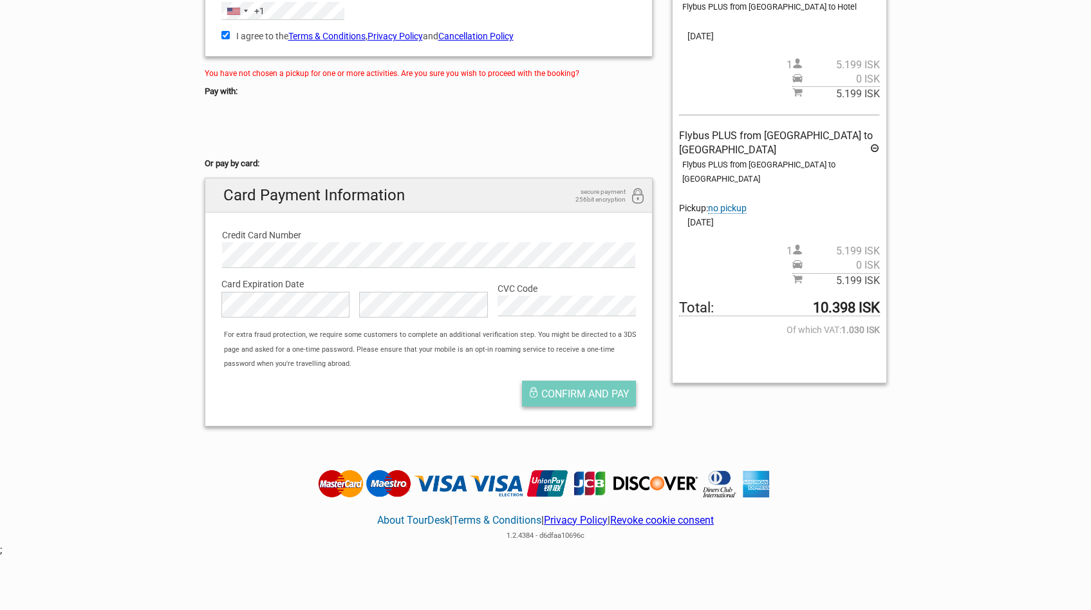
click at [576, 392] on span "Confirm and pay" at bounding box center [585, 394] width 88 height 12
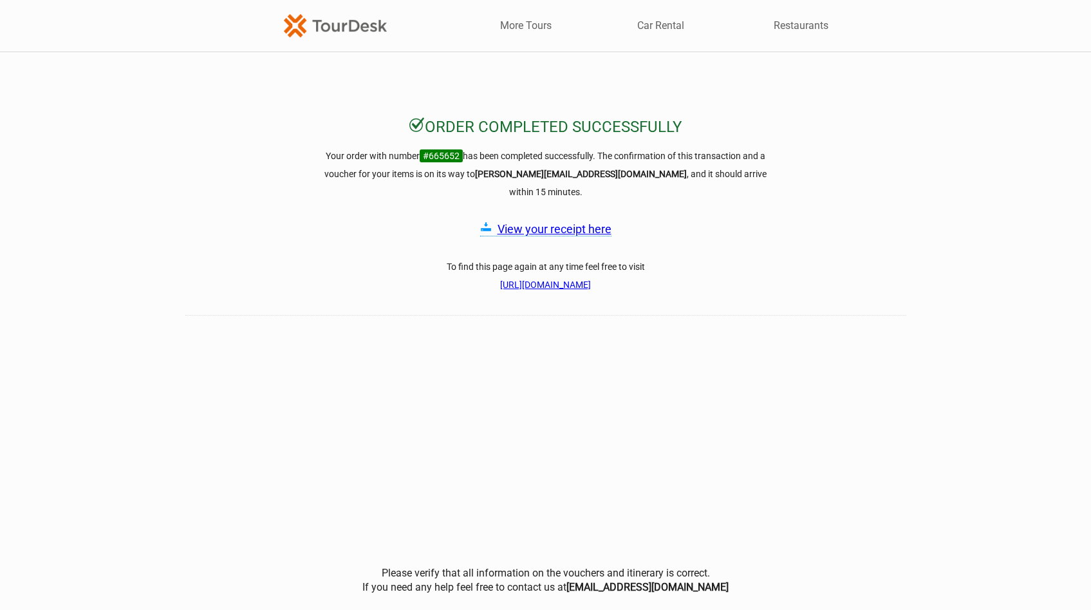
click at [556, 222] on link "View your receipt here" at bounding box center [555, 229] width 114 height 14
